Goal: Navigation & Orientation: Go to known website

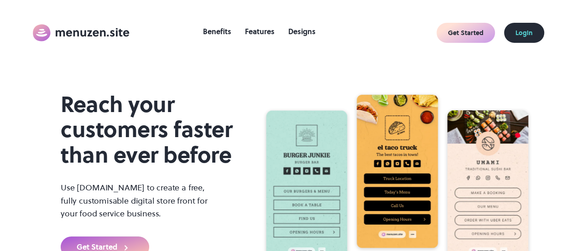
drag, startPoint x: 452, startPoint y: 43, endPoint x: 453, endPoint y: 39, distance: 4.7
click at [452, 43] on div "Benefits Features Designs Get Started Login" at bounding box center [288, 33] width 577 height 66
click at [453, 39] on link "Get Started" at bounding box center [465, 33] width 58 height 20
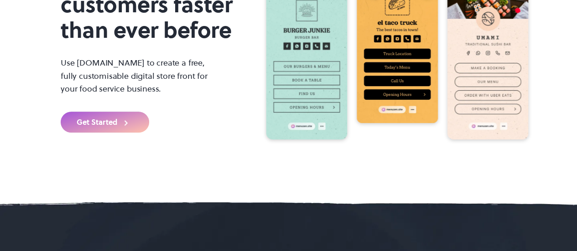
scroll to position [137, 0]
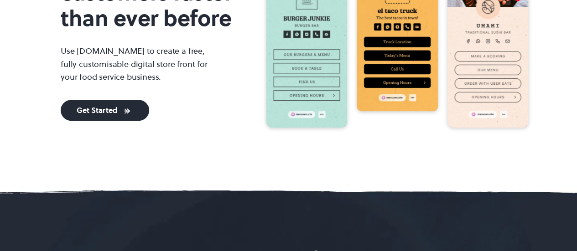
click at [122, 109] on div "Get Started" at bounding box center [105, 110] width 57 height 7
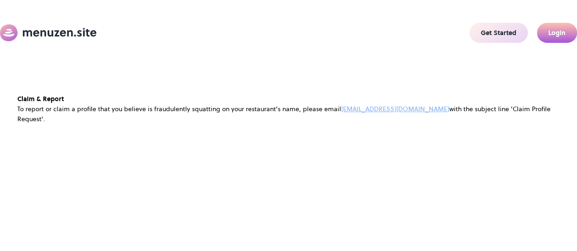
click at [545, 27] on link "Login" at bounding box center [557, 33] width 40 height 20
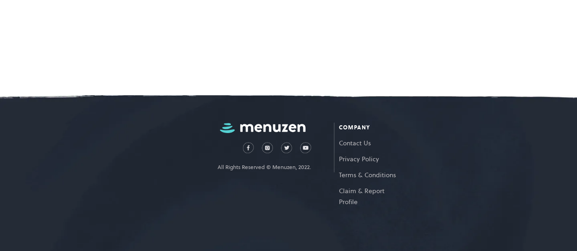
scroll to position [198, 0]
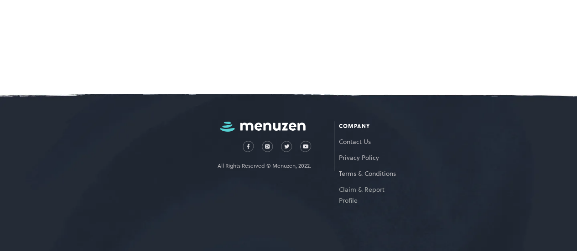
click at [350, 185] on link "Claim & Report Profile" at bounding box center [369, 192] width 60 height 27
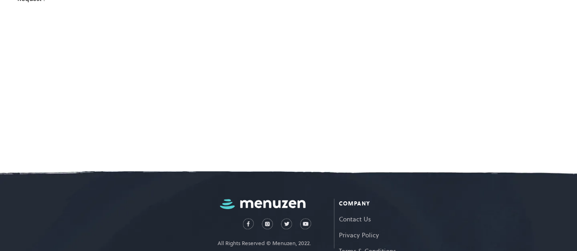
scroll to position [16, 0]
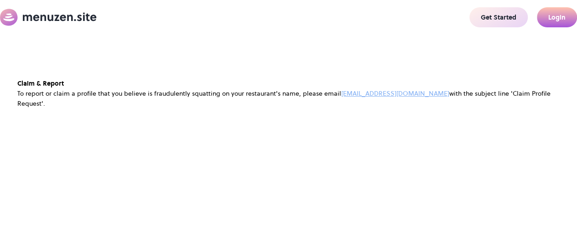
click at [556, 22] on link "Login" at bounding box center [557, 17] width 40 height 20
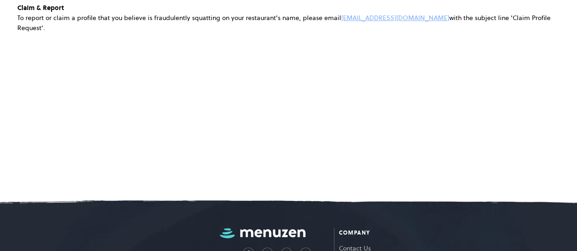
scroll to position [198, 0]
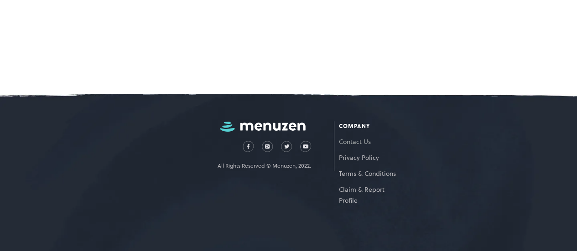
click at [357, 137] on link "Contact Us" at bounding box center [369, 139] width 60 height 16
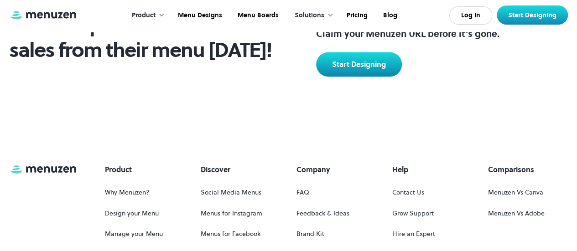
scroll to position [612, 0]
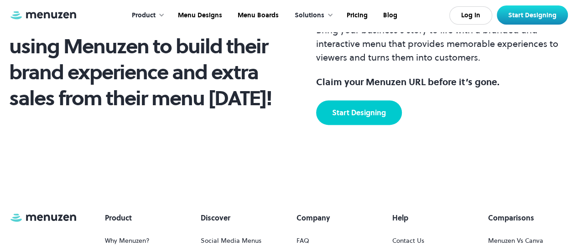
click at [369, 107] on link "Start Designing" at bounding box center [359, 112] width 86 height 25
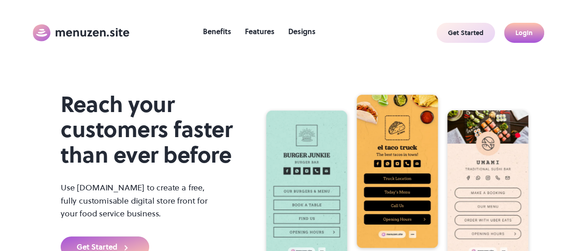
click at [522, 41] on link "Login" at bounding box center [524, 33] width 40 height 20
